Goal: Navigation & Orientation: Find specific page/section

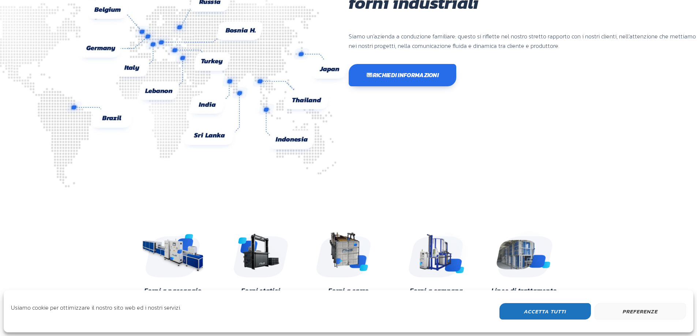
scroll to position [73, 0]
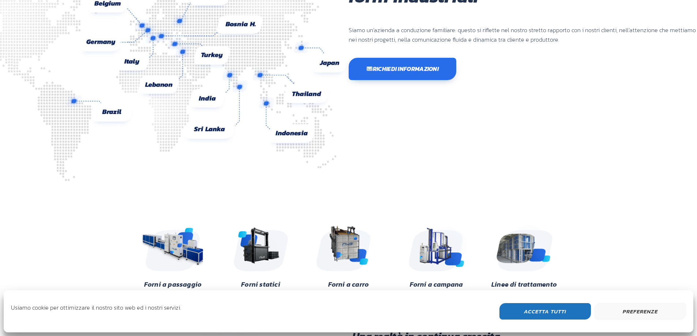
click at [565, 316] on button "Accetta Tutti" at bounding box center [546, 312] width 92 height 16
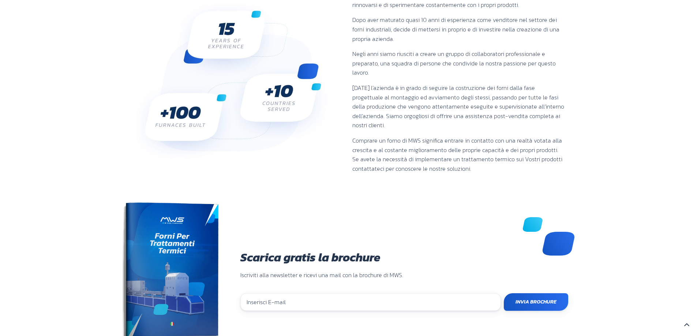
scroll to position [513, 0]
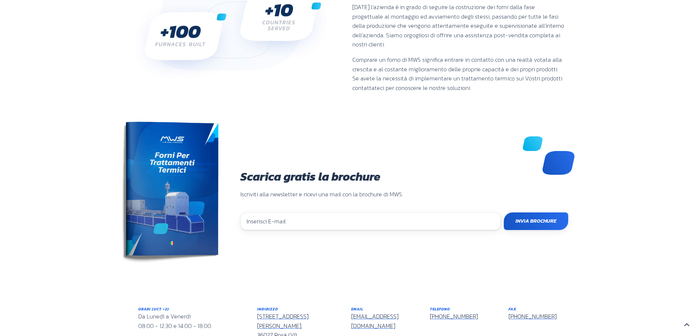
click at [162, 176] on img at bounding box center [169, 195] width 100 height 146
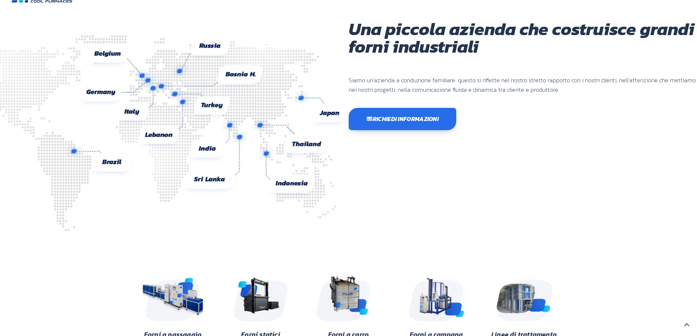
scroll to position [0, 0]
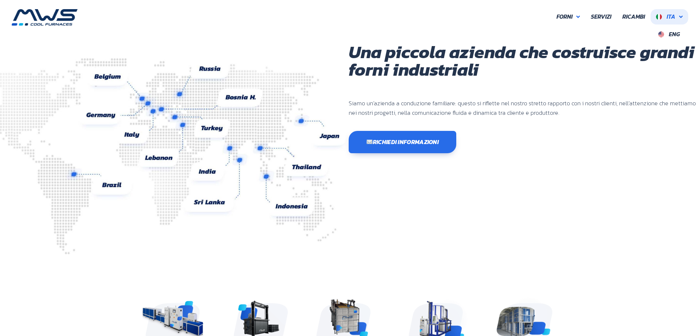
click at [681, 18] on icon at bounding box center [682, 17] width 4 height 6
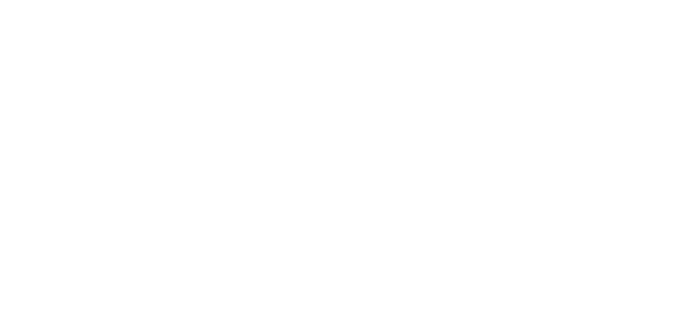
scroll to position [195, 439]
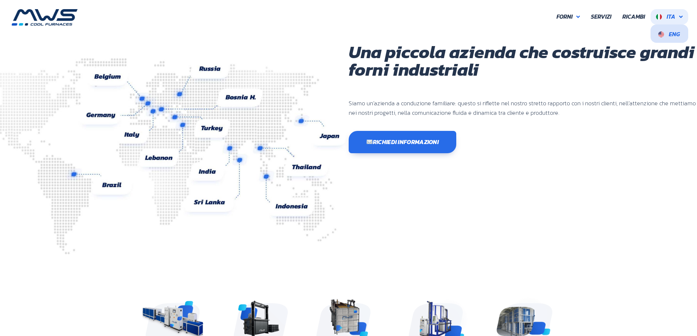
click at [674, 33] on span "Eng" at bounding box center [674, 34] width 11 height 9
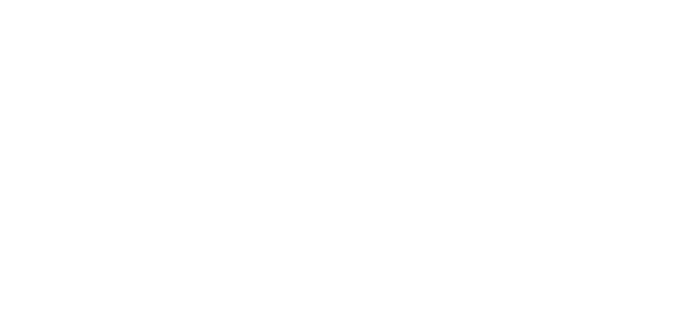
scroll to position [227, 439]
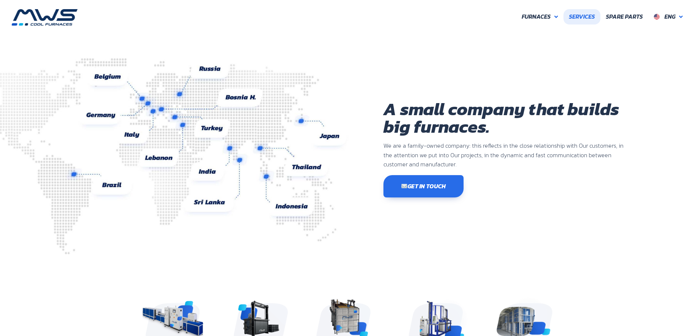
click at [580, 19] on span "Services" at bounding box center [582, 17] width 26 height 10
